Goal: Task Accomplishment & Management: Complete application form

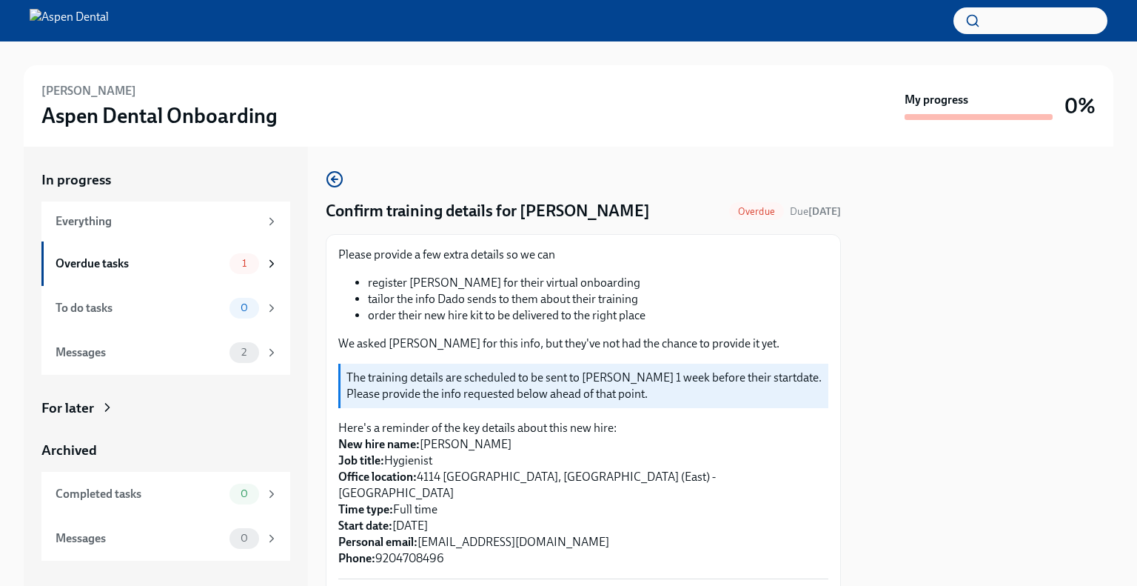
scroll to position [248, 0]
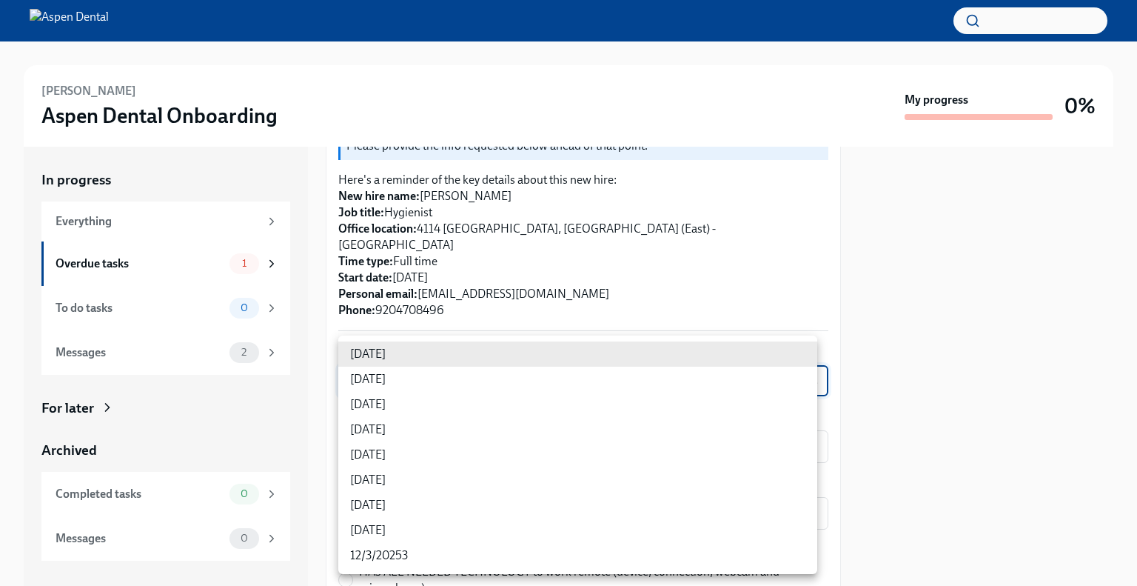
click at [435, 362] on body "[PERSON_NAME] Aspen Dental Onboarding My progress 0% In progress Everything Ove…" at bounding box center [568, 293] width 1137 height 586
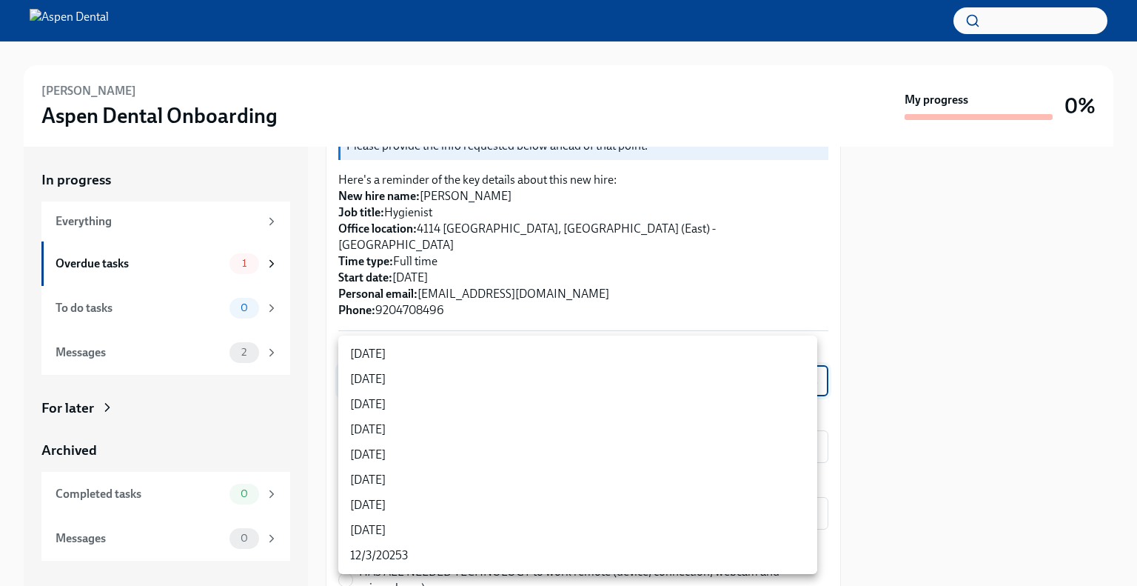
click at [478, 423] on li "[DATE]" at bounding box center [577, 429] width 479 height 25
type input "rtYPevC7n"
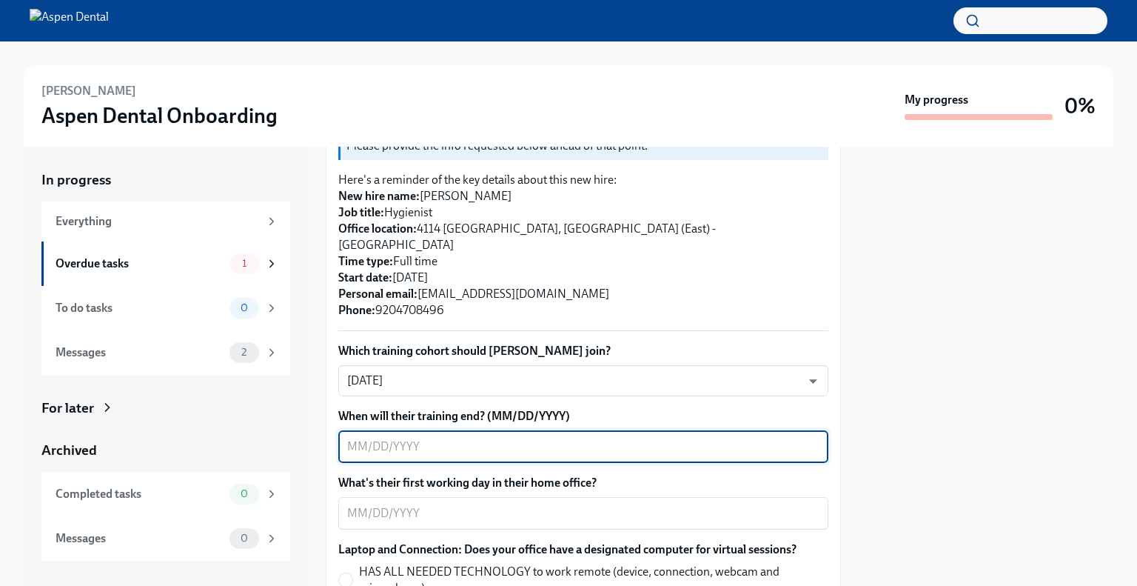
click at [623, 438] on textarea "When will their training end? (MM/DD/YYYY)" at bounding box center [583, 447] width 472 height 18
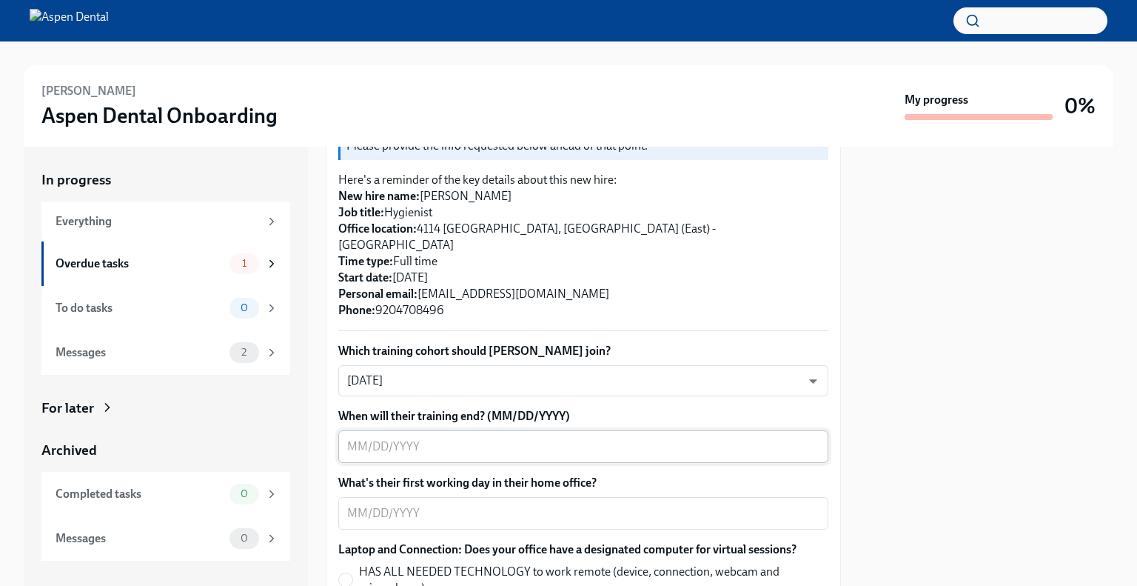
click at [547, 438] on textarea "When will their training end? (MM/DD/YYYY)" at bounding box center [583, 447] width 472 height 18
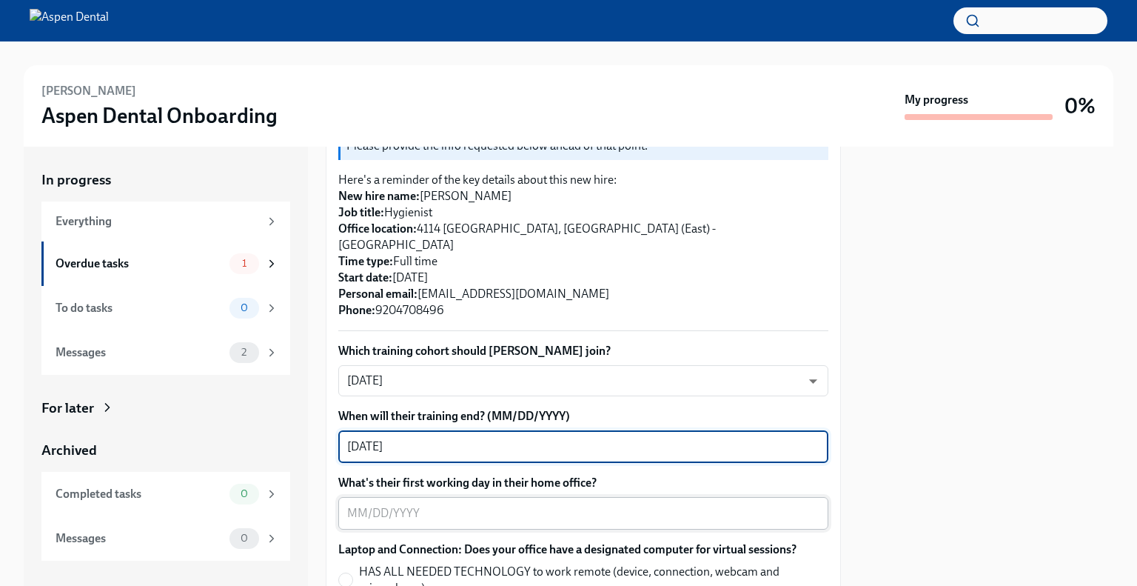
type textarea "[DATE]"
click at [482, 504] on textarea "What's their first working day in their home office?" at bounding box center [583, 513] width 472 height 18
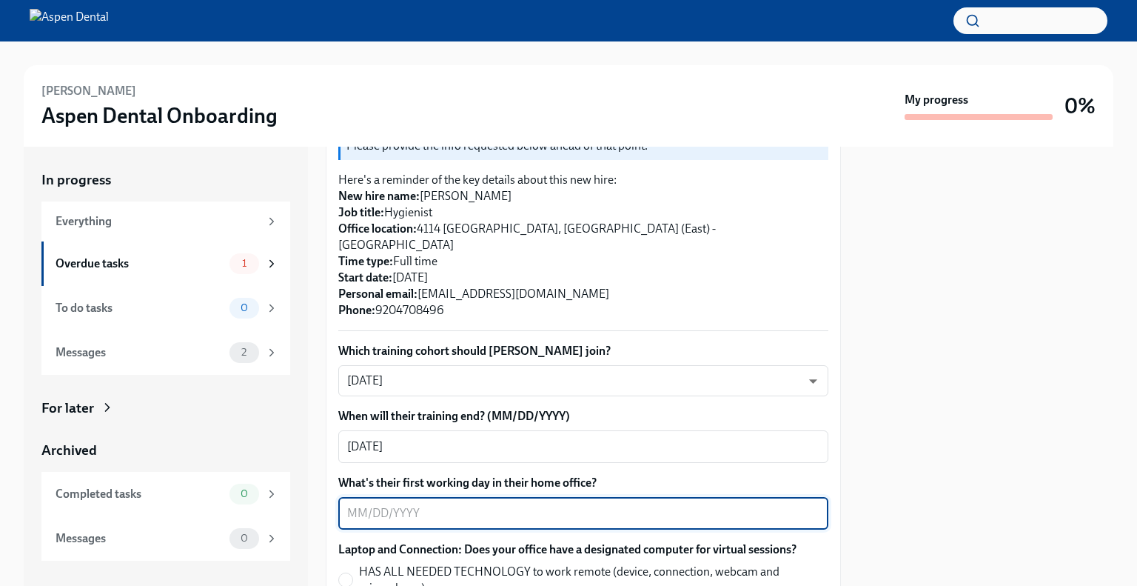
scroll to position [315, 0]
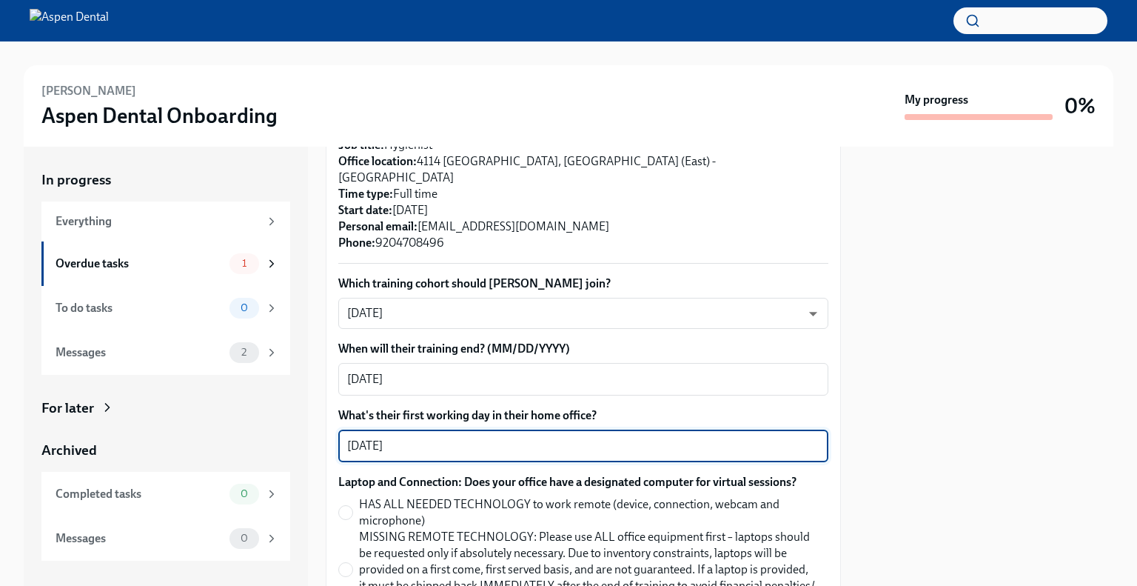
type textarea "[DATE]"
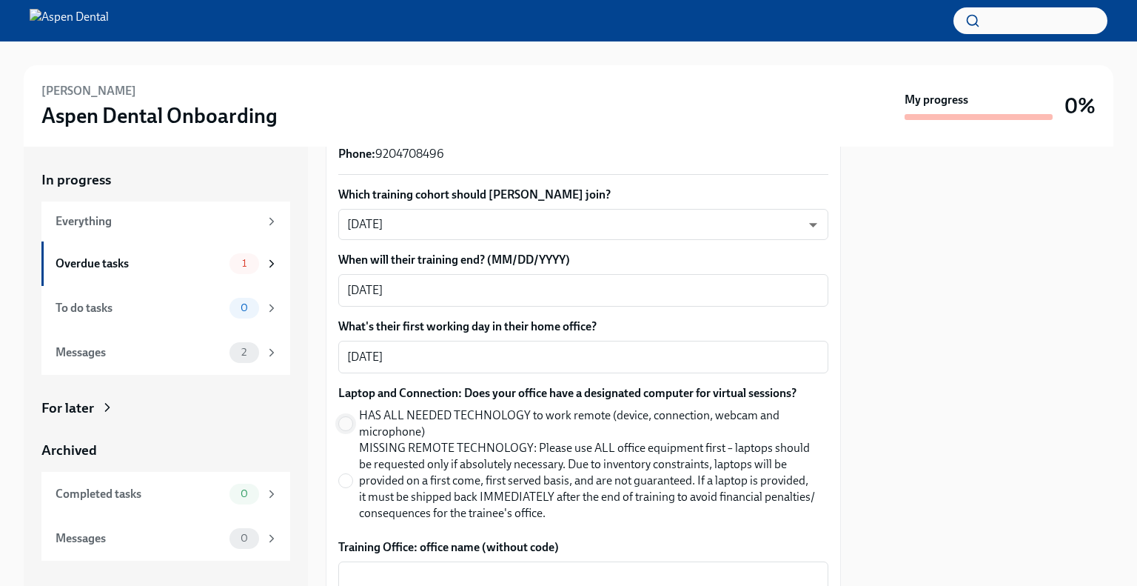
click at [346, 417] on input "HAS ALL NEEDED TECHNOLOGY to work remote (device, connection, webcam and microp…" at bounding box center [345, 423] width 13 height 13
radio input "true"
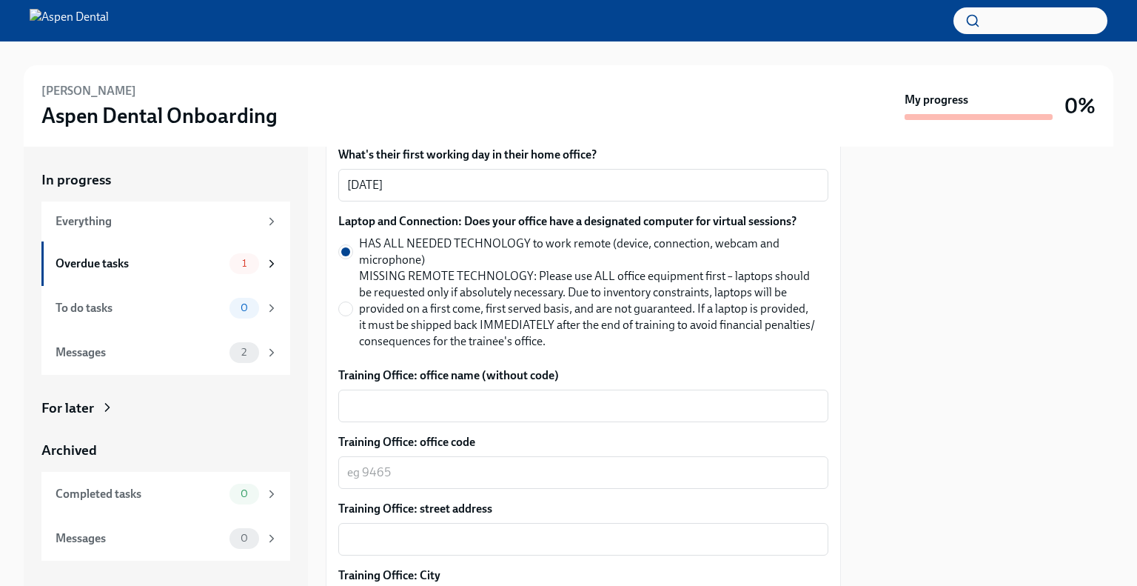
scroll to position [600, 0]
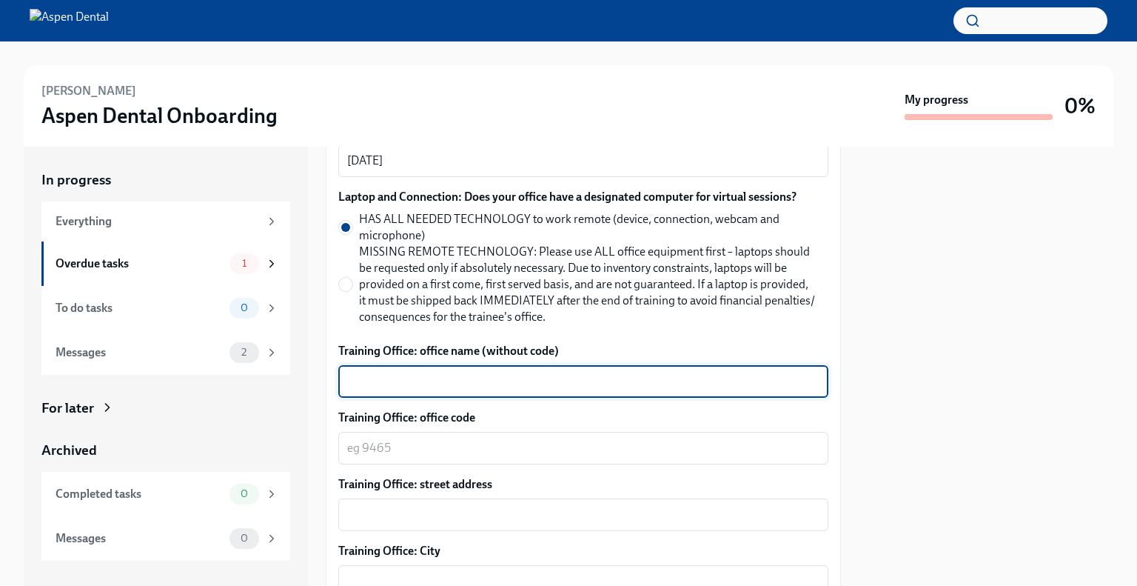
click at [464, 372] on textarea "Training Office: office name (without code)" at bounding box center [583, 381] width 472 height 18
type textarea "[GEOGRAPHIC_DATA] ([GEOGRAPHIC_DATA]), [GEOGRAPHIC_DATA]"
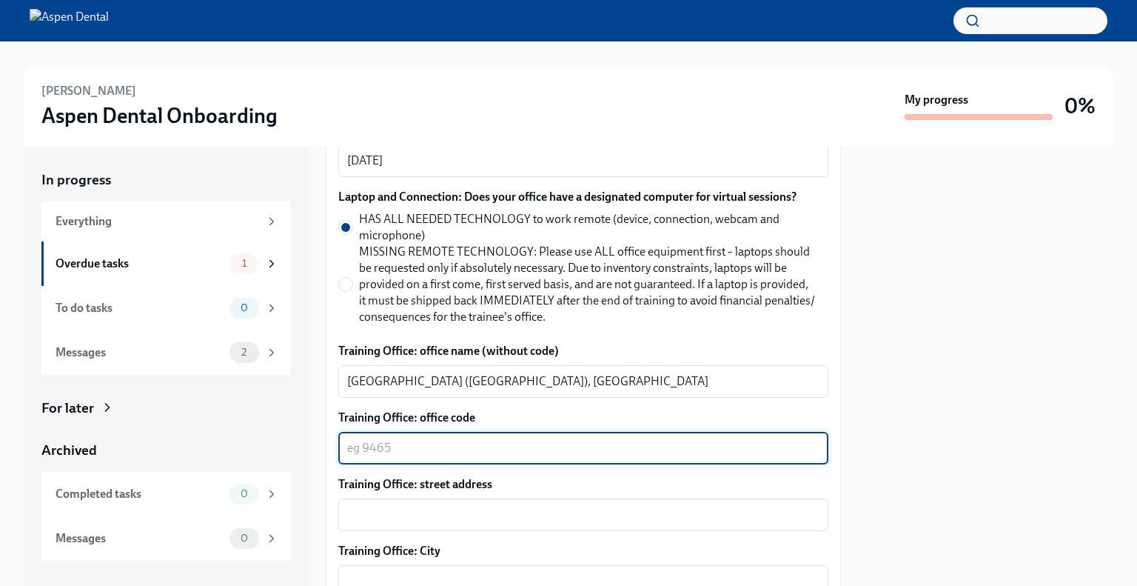
click at [374, 439] on textarea "Training Office: office code" at bounding box center [583, 448] width 472 height 18
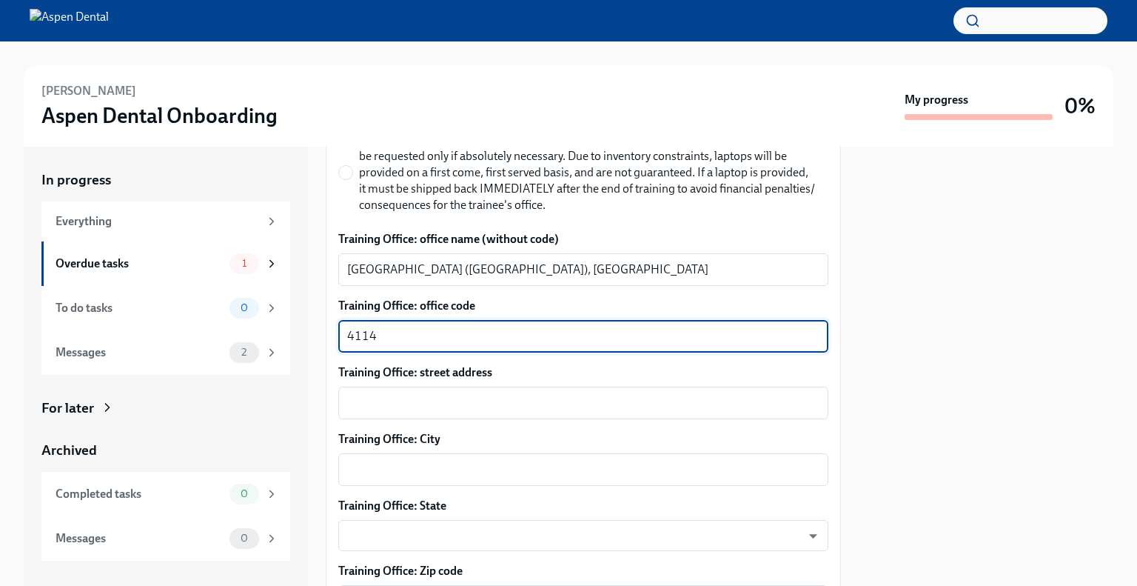
scroll to position [713, 0]
type textarea "4114"
click at [383, 452] on div "x ​" at bounding box center [583, 468] width 490 height 33
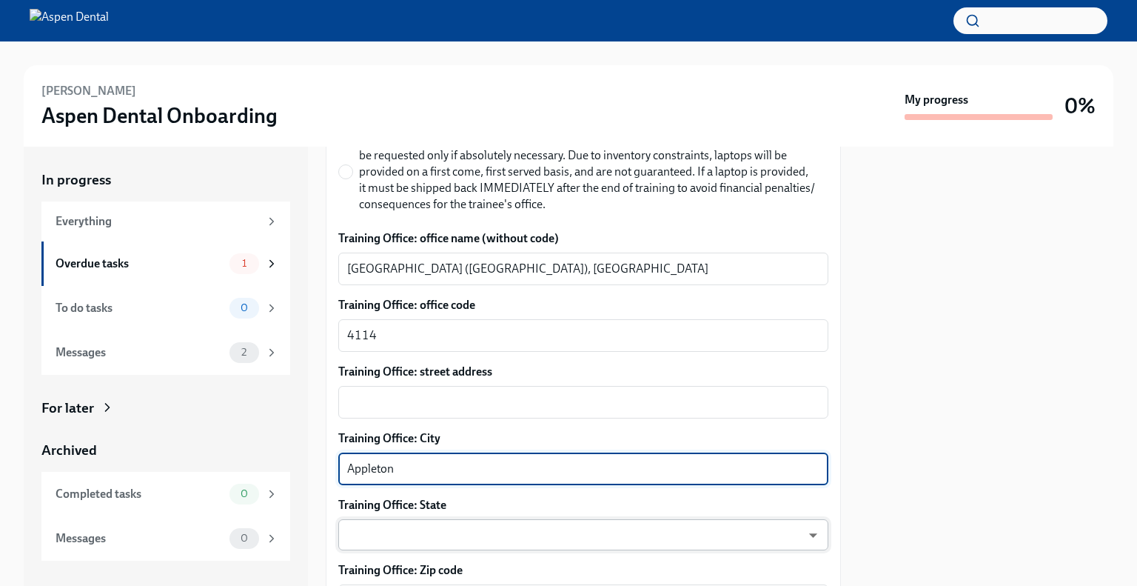
type textarea "Appleton"
click at [400, 520] on body "[PERSON_NAME] Aspen Dental Onboarding My progress 0% In progress Everything Ove…" at bounding box center [568, 293] width 1137 height 586
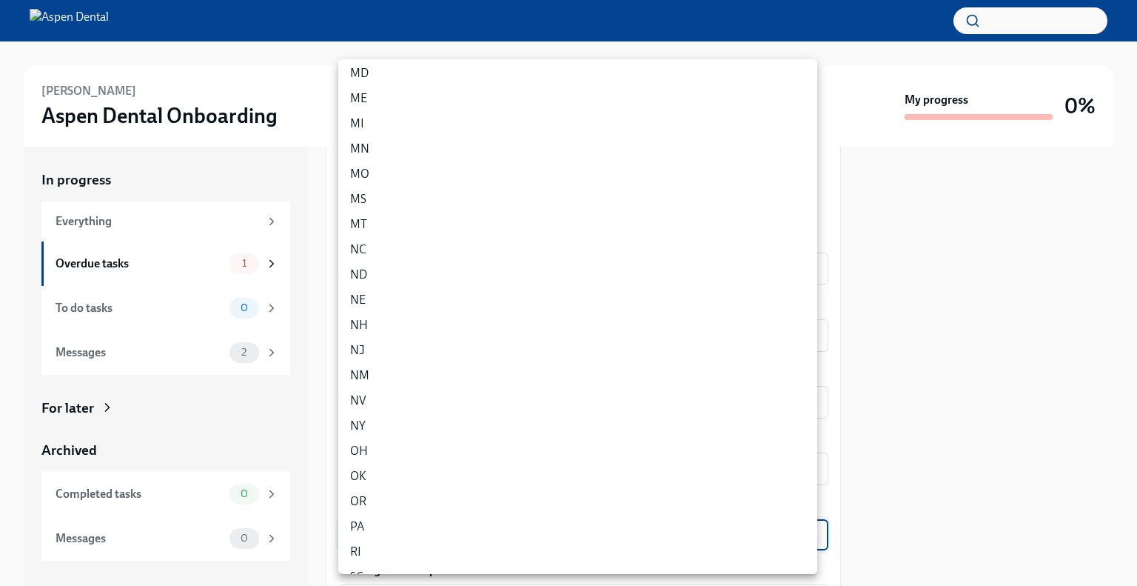
scroll to position [755, 0]
click at [364, 509] on li "WI" at bounding box center [577, 505] width 479 height 25
type input "vAMdF2BSm"
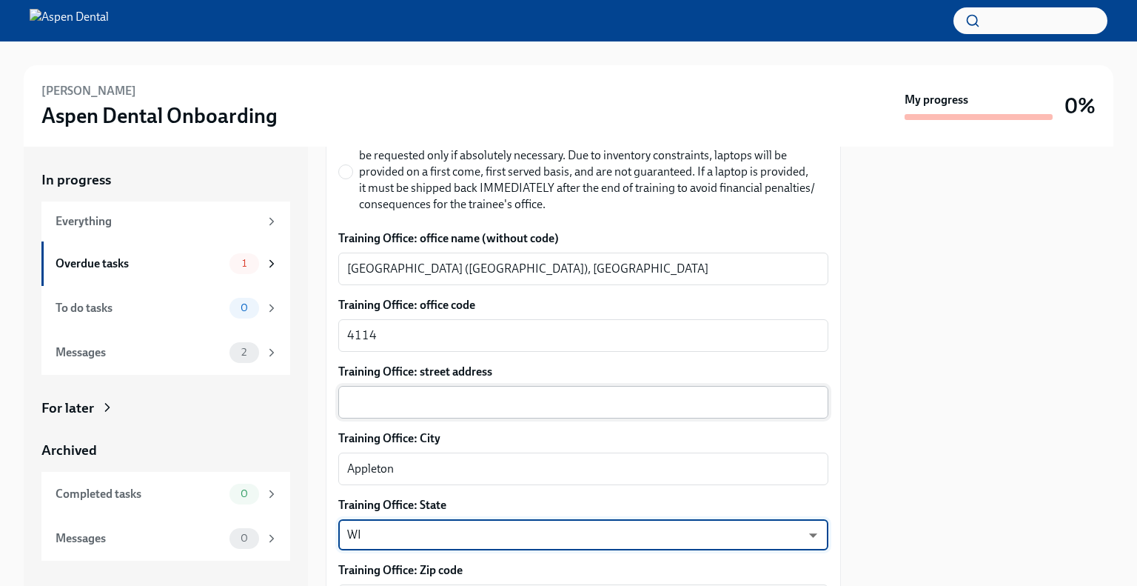
click at [406, 393] on textarea "Training Office: street address" at bounding box center [583, 402] width 472 height 18
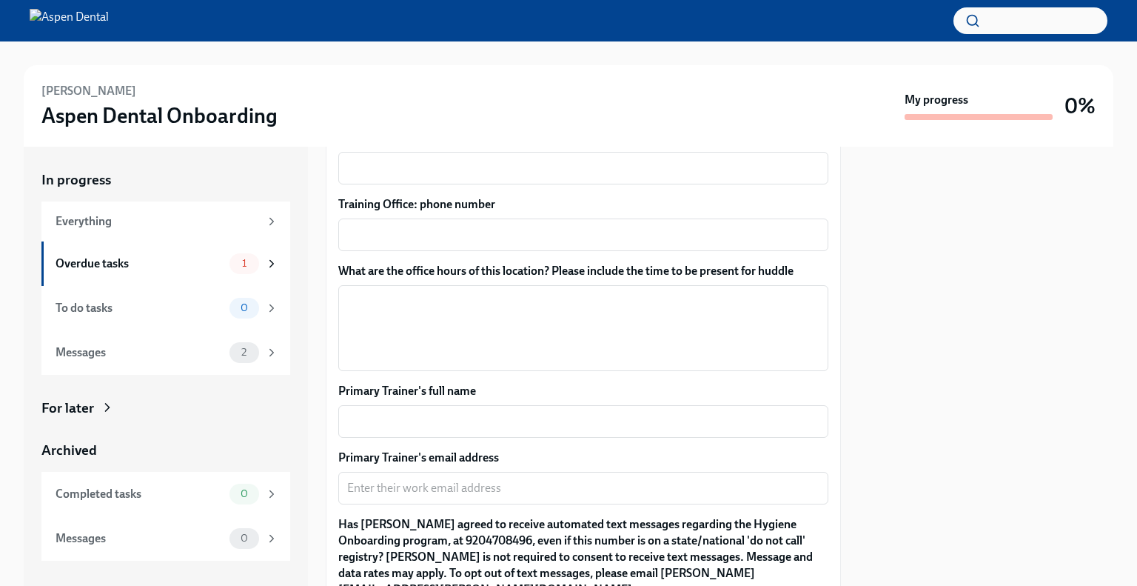
scroll to position [1148, 0]
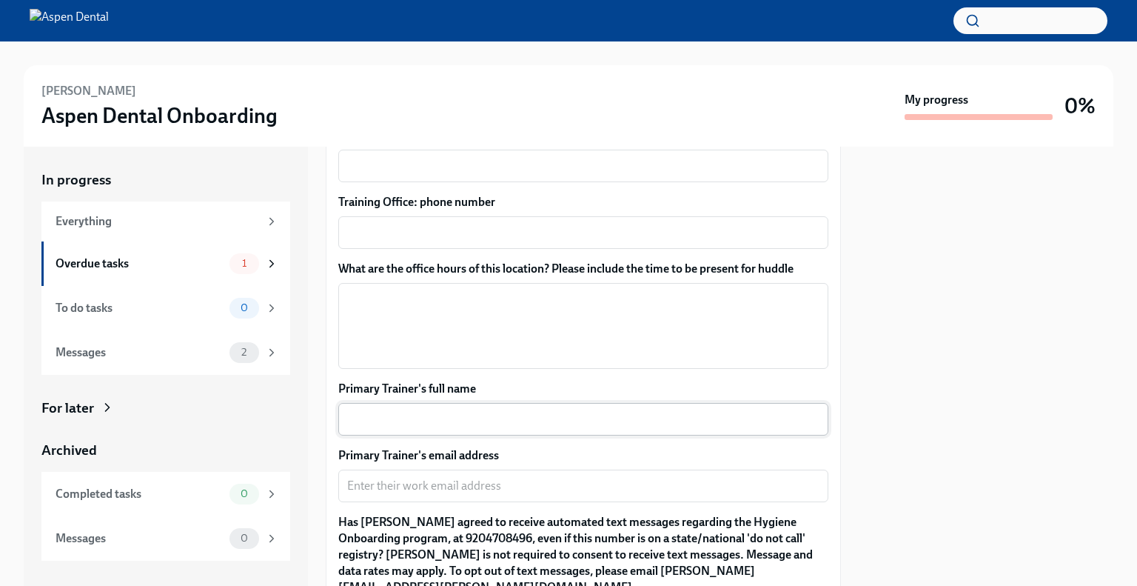
click at [396, 411] on textarea "Primary Trainer's full name" at bounding box center [583, 419] width 472 height 18
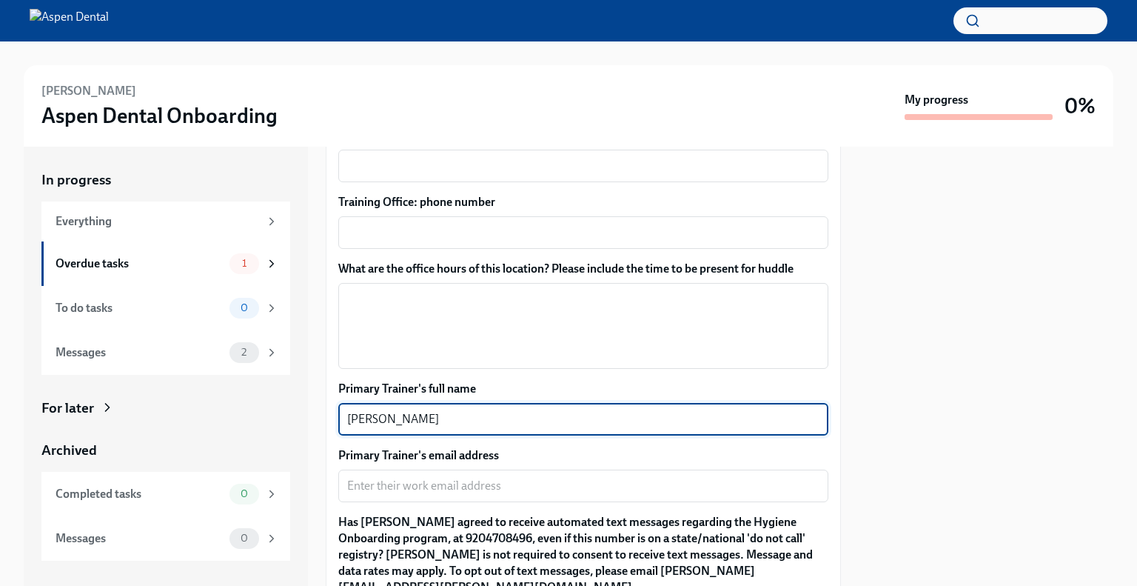
type textarea "[PERSON_NAME]"
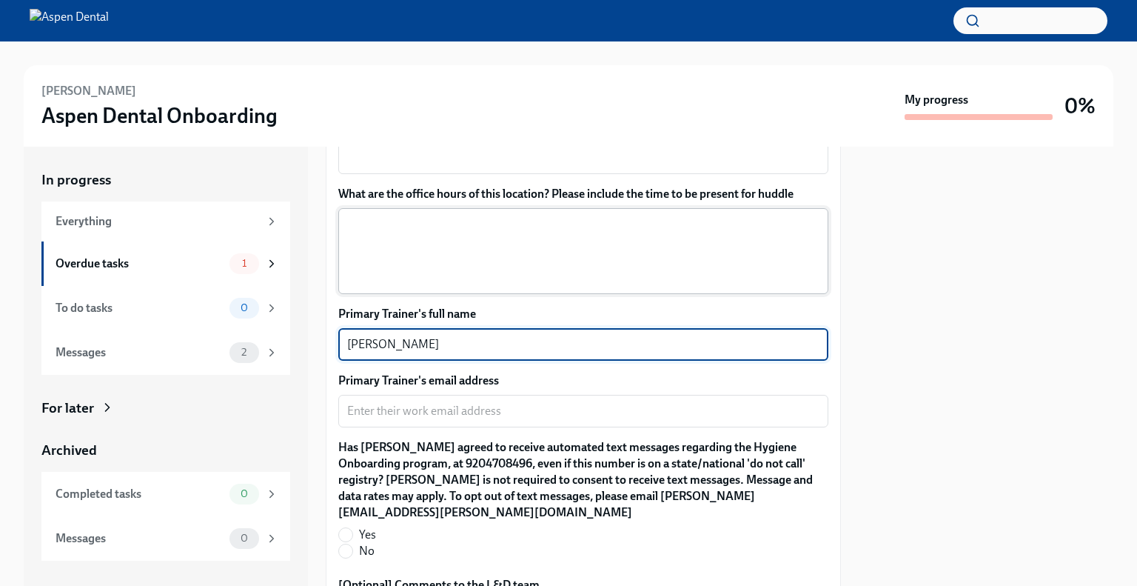
scroll to position [1240, 0]
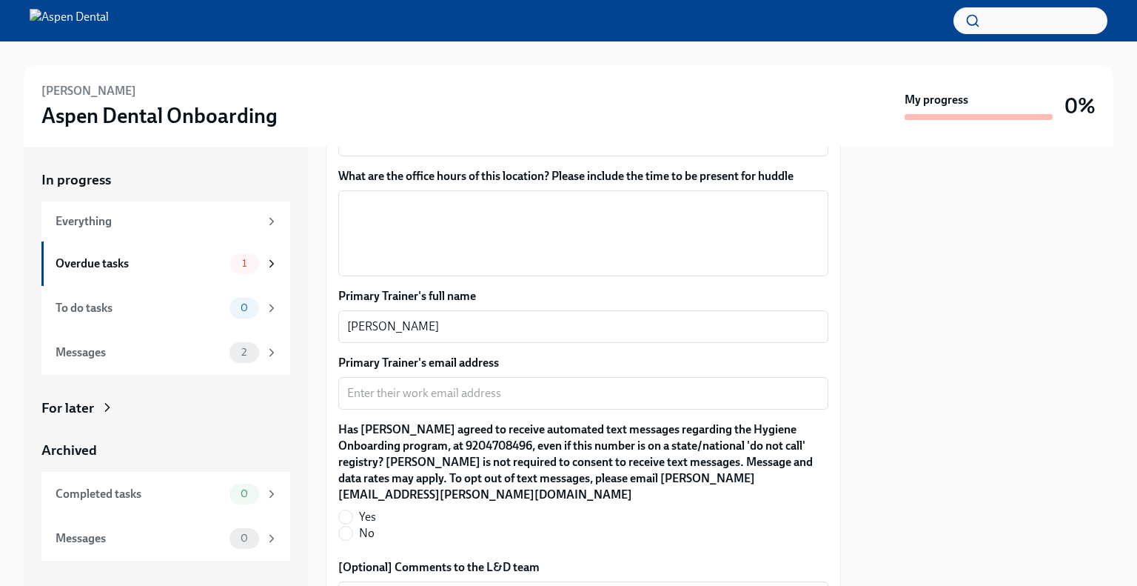
click at [354, 509] on label "Yes" at bounding box center [577, 517] width 478 height 16
click at [352, 510] on input "Yes" at bounding box center [345, 516] width 13 height 13
radio input "true"
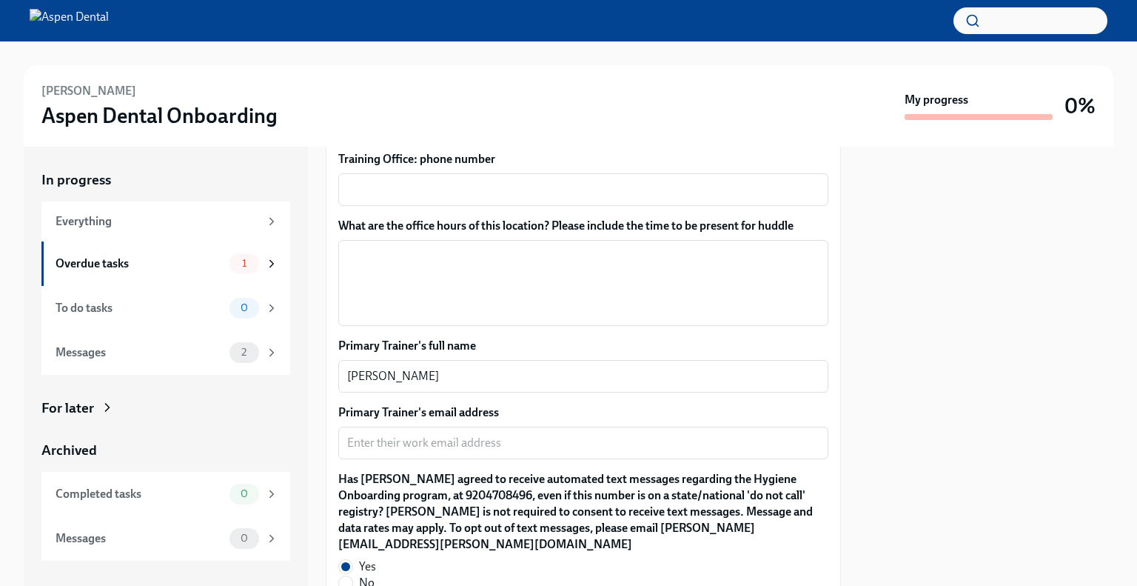
scroll to position [1190, 0]
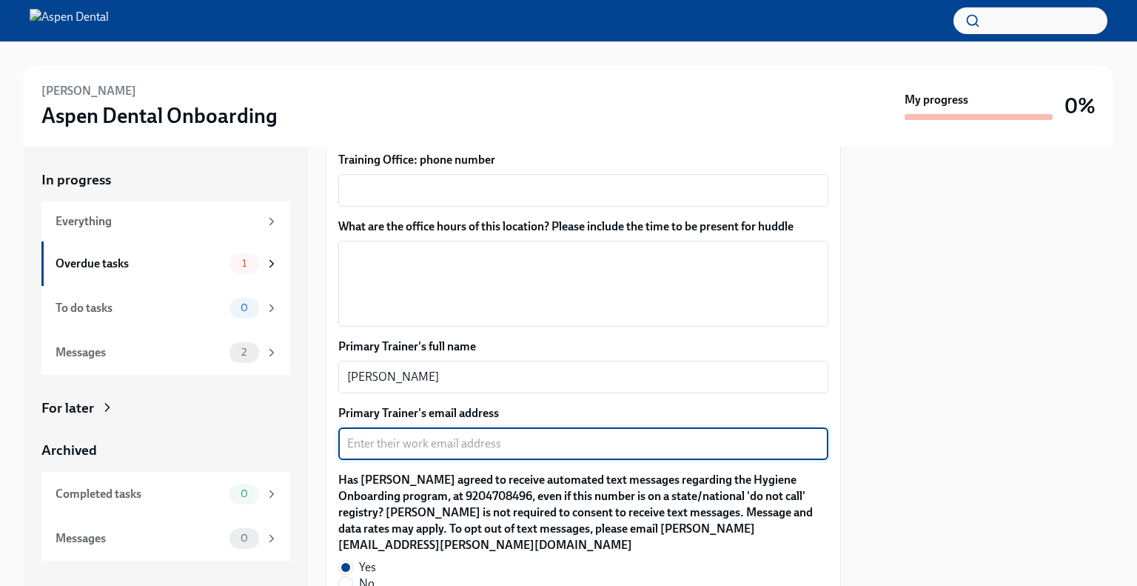
click at [403, 435] on textarea "Primary Trainer's email address" at bounding box center [583, 444] width 472 height 18
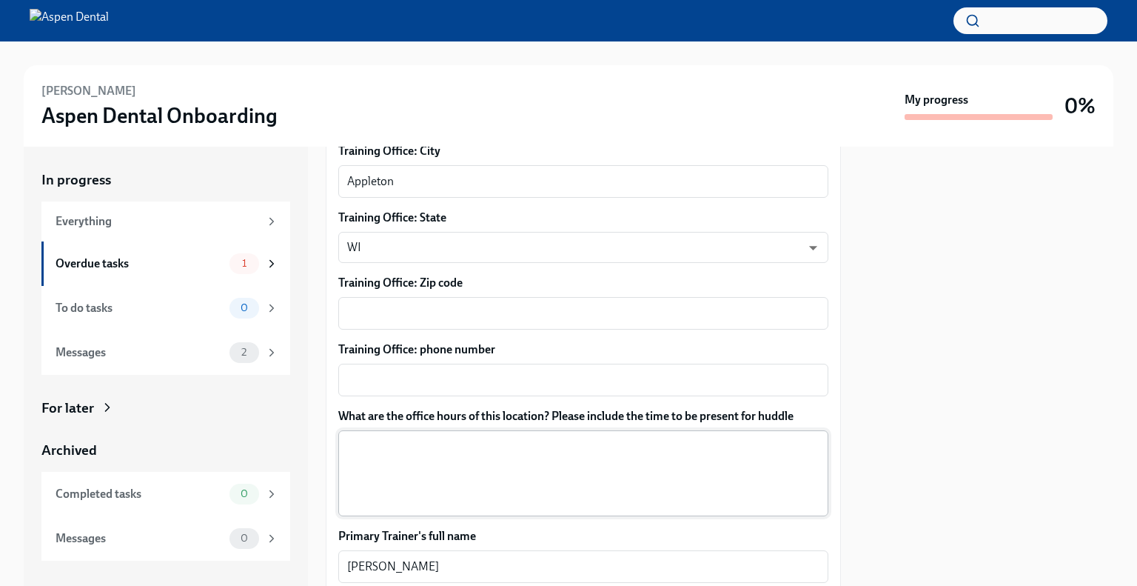
scroll to position [1001, 0]
type textarea "[PERSON_NAME][EMAIL_ADDRESS][PERSON_NAME][DOMAIN_NAME]"
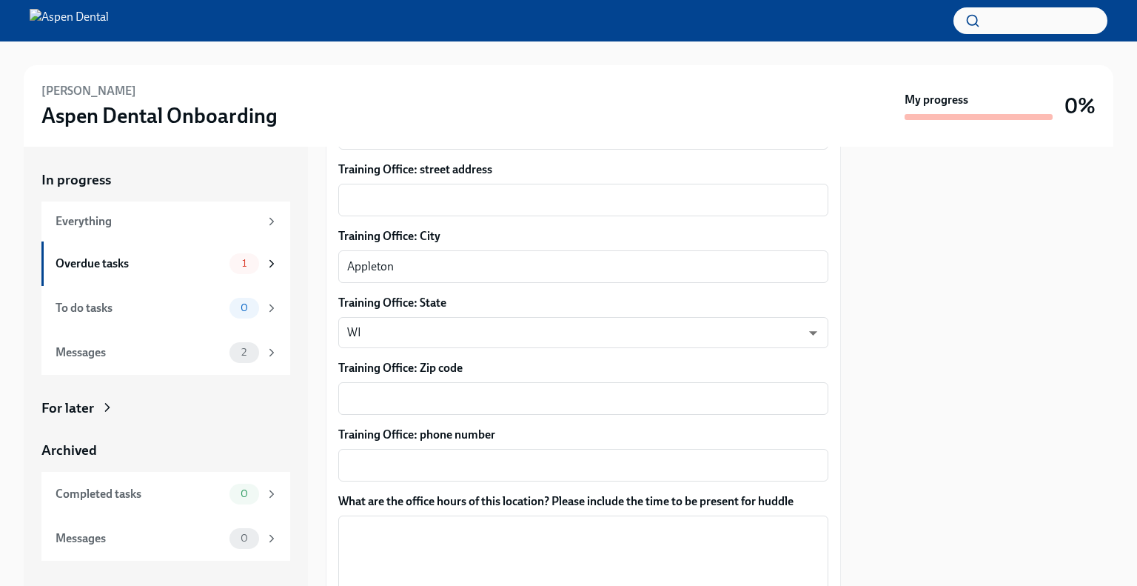
scroll to position [862, 0]
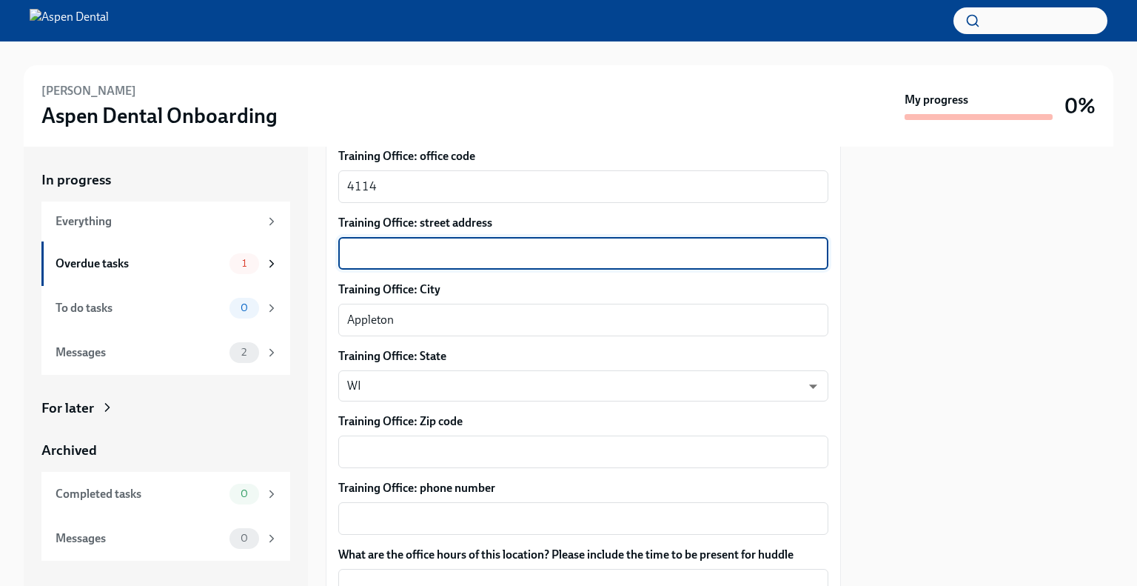
click at [384, 244] on textarea "Training Office: street address" at bounding box center [583, 253] width 472 height 18
paste textarea "W3216 [GEOGRAPHIC_DATA] STE107"
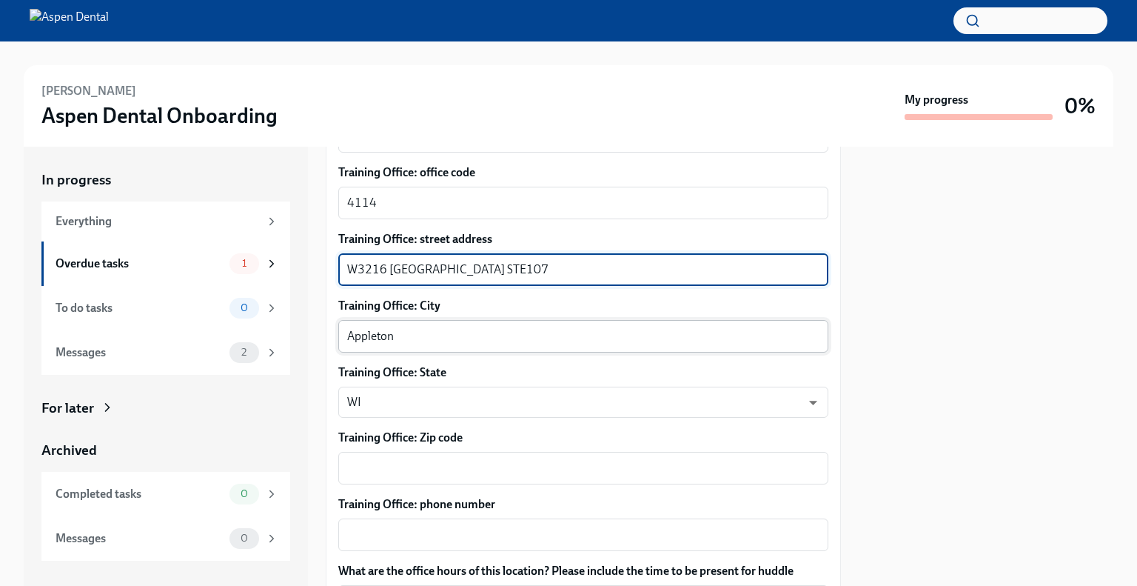
scroll to position [872, 0]
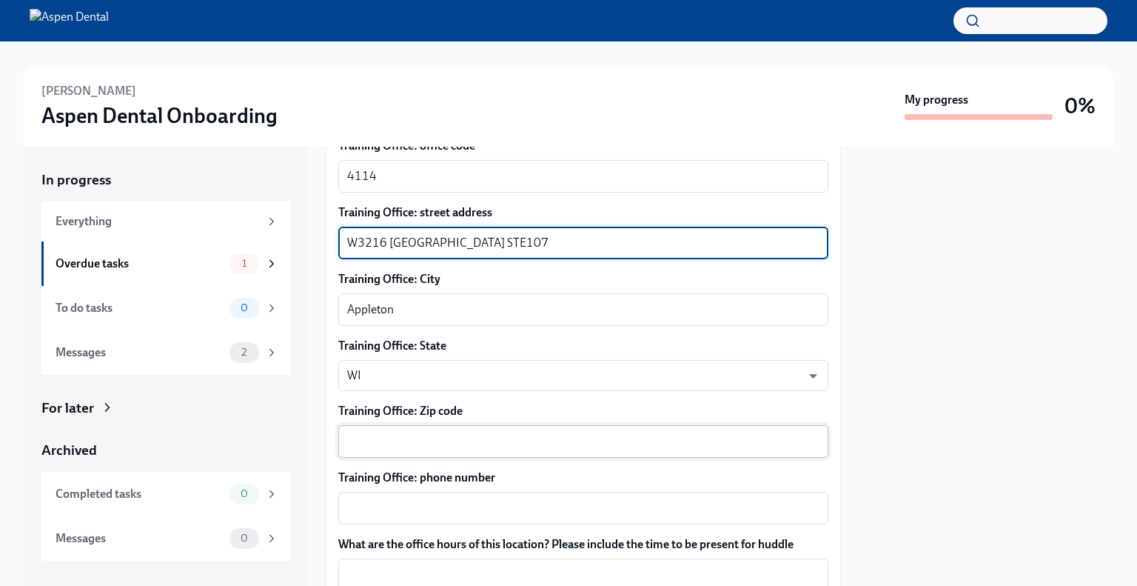
type textarea "W3216 [GEOGRAPHIC_DATA] STE107"
click at [405, 432] on textarea "Training Office: Zip code" at bounding box center [583, 441] width 472 height 18
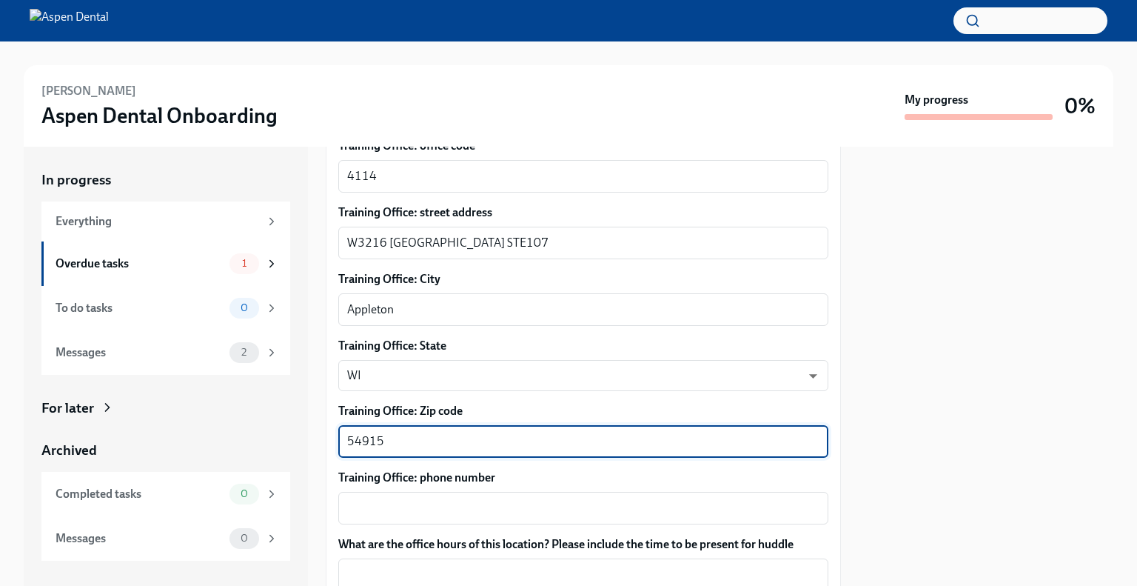
type textarea "54915"
click at [429, 473] on div "Training Office: phone number x ​" at bounding box center [583, 496] width 490 height 55
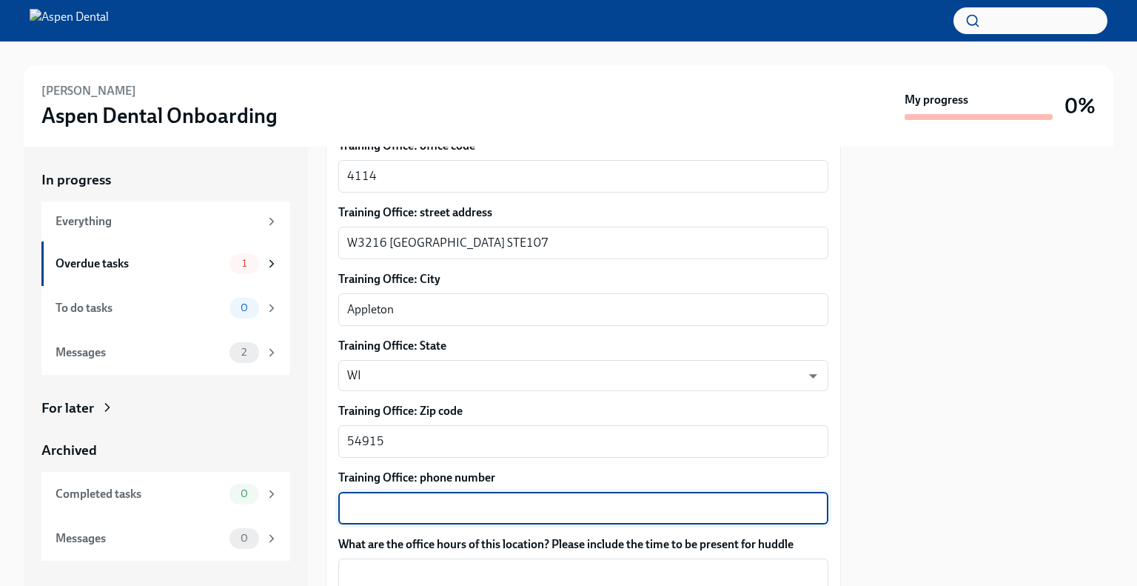
click at [406, 499] on textarea "Training Office: phone number" at bounding box center [583, 508] width 472 height 18
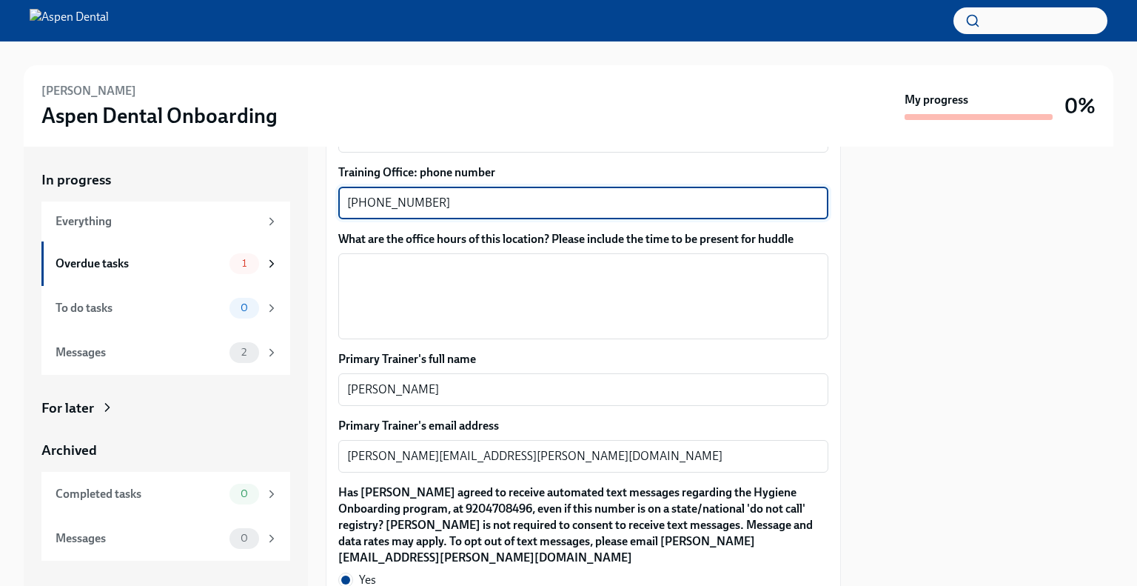
scroll to position [1176, 0]
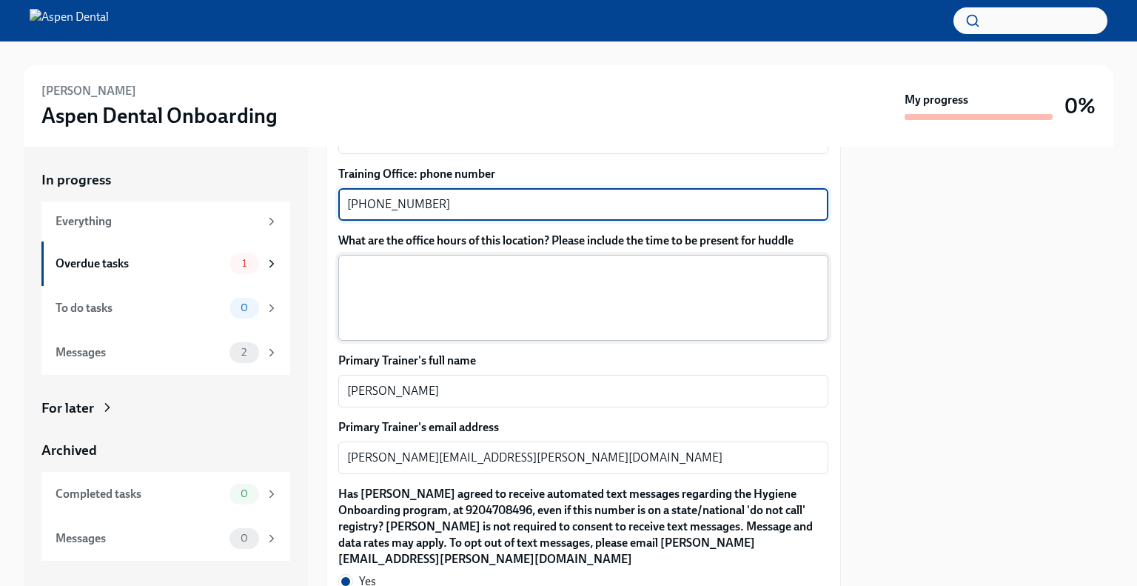
type textarea "[PHONE_NUMBER]"
click at [412, 318] on div "x ​" at bounding box center [583, 298] width 490 height 86
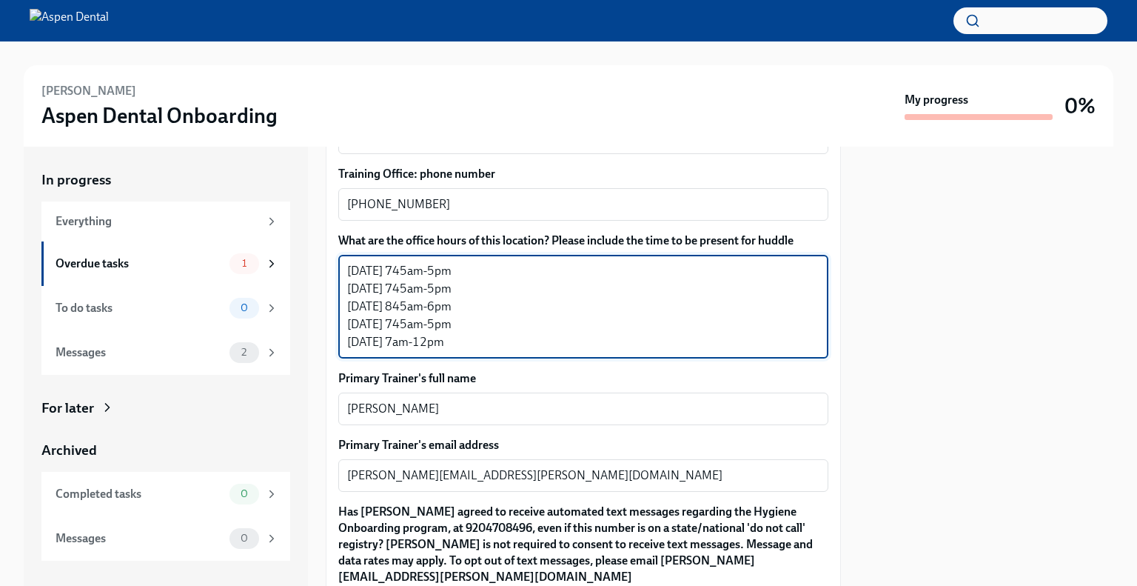
scroll to position [1481, 0]
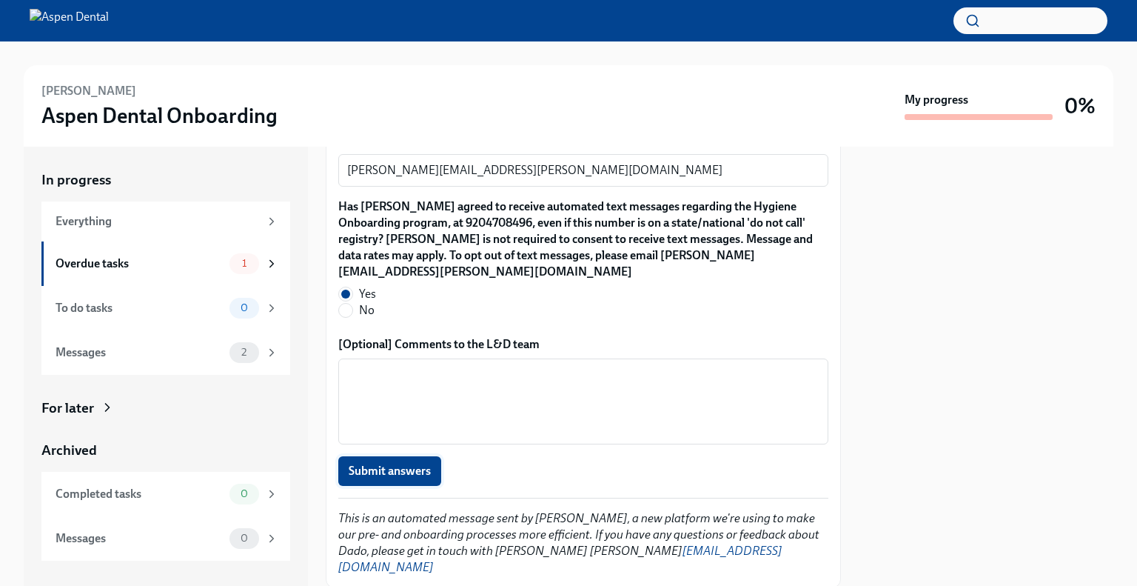
type textarea "[DATE] 745am-5pm [DATE] 745am-5pm [DATE] 845am-6pm [DATE] 745am-5pm [DATE] 7am-…"
click at [385, 463] on span "Submit answers" at bounding box center [390, 470] width 82 height 15
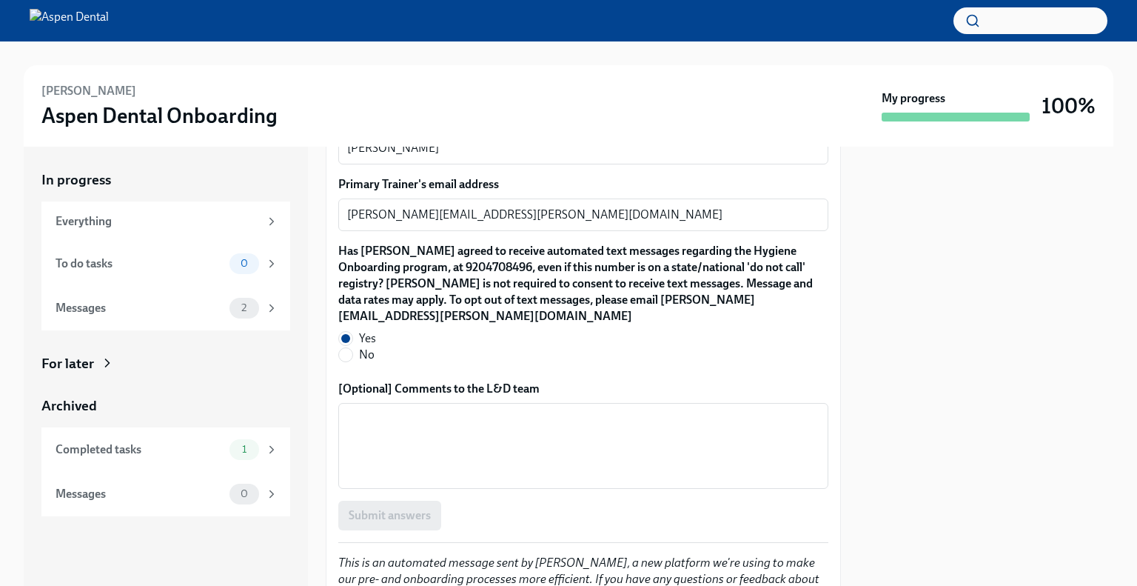
scroll to position [1441, 0]
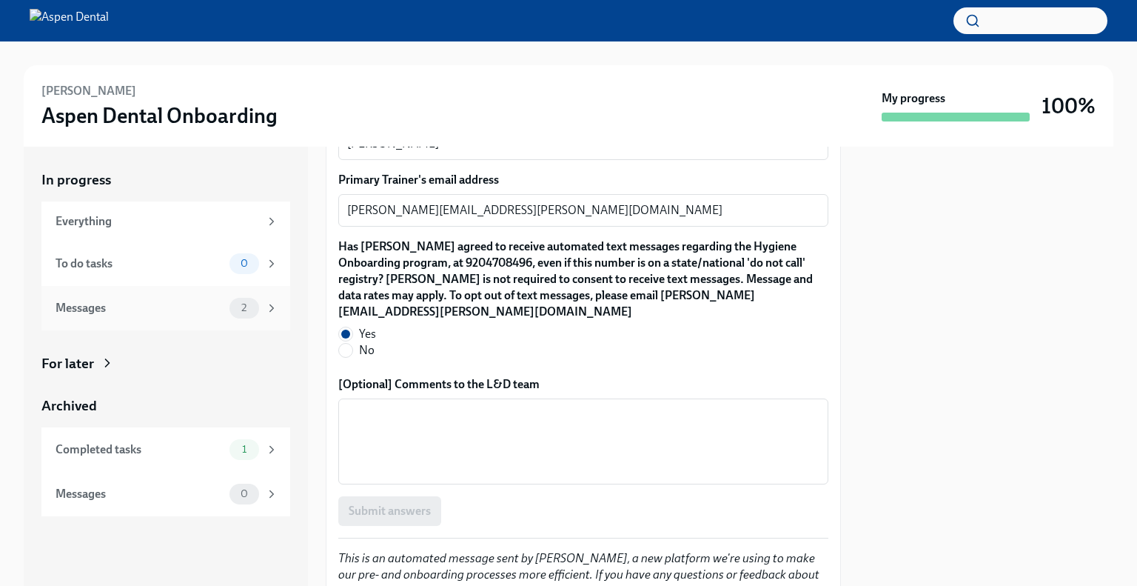
click at [164, 315] on div "Messages" at bounding box center [140, 308] width 168 height 16
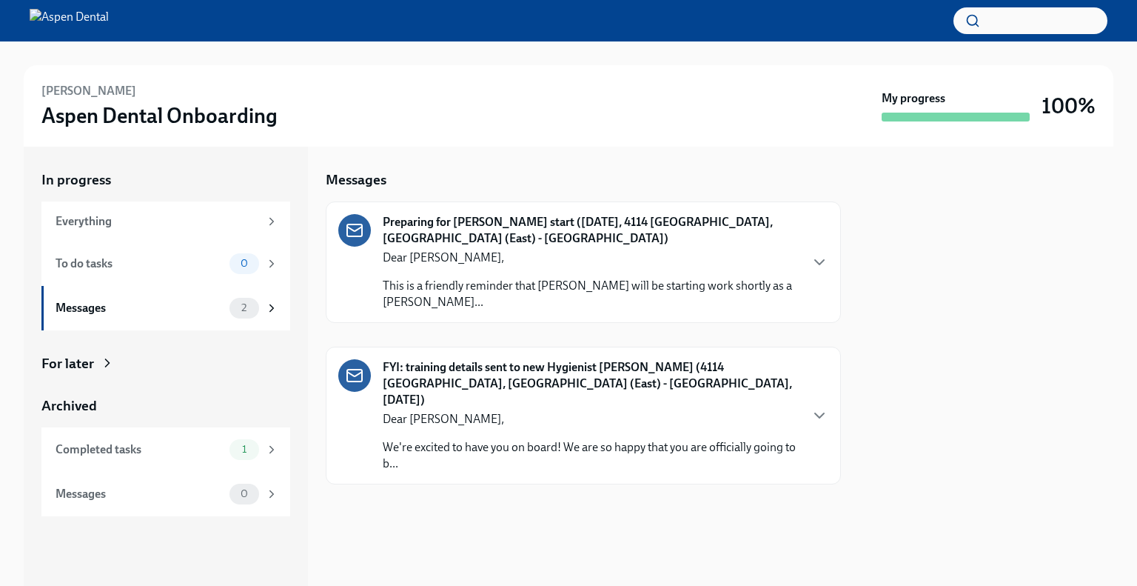
click at [164, 315] on div "Messages" at bounding box center [140, 308] width 168 height 16
click at [376, 289] on div "Preparing for [PERSON_NAME] start ([DATE], 4114 [GEOGRAPHIC_DATA], [GEOGRAPHIC_…" at bounding box center [583, 261] width 515 height 121
